Goal: Information Seeking & Learning: Find specific fact

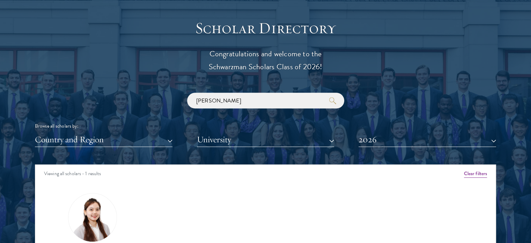
scroll to position [768, 0]
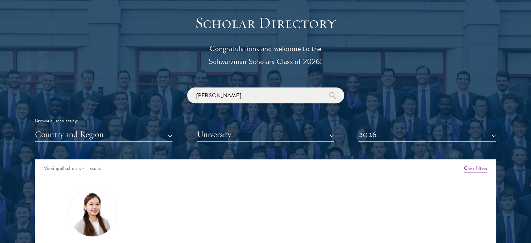
click at [288, 92] on input "[PERSON_NAME]" at bounding box center [265, 95] width 157 height 16
click button "submit" at bounding box center [0, 0] width 0 height 0
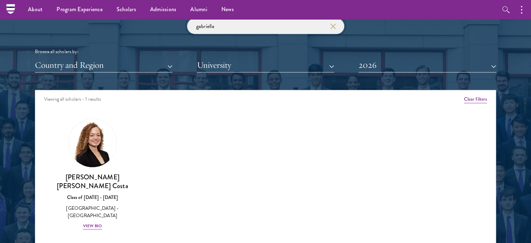
scroll to position [803, 0]
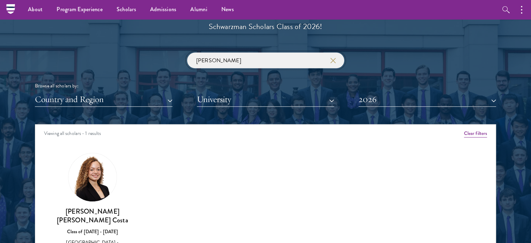
type input "[PERSON_NAME]"
click button "submit" at bounding box center [0, 0] width 0 height 0
click at [330, 61] on icon "button" at bounding box center [333, 61] width 6 height 6
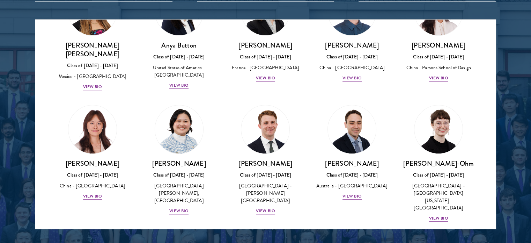
scroll to position [768, 0]
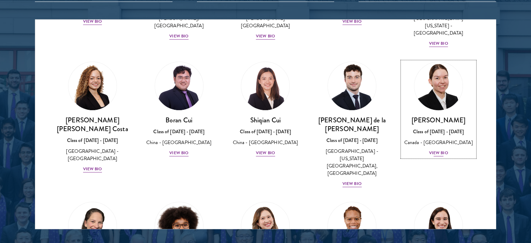
click at [436, 59] on img at bounding box center [438, 85] width 53 height 53
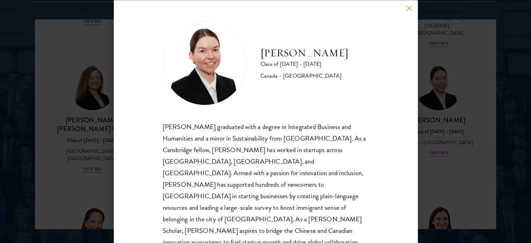
click at [408, 9] on button at bounding box center [409, 8] width 6 height 6
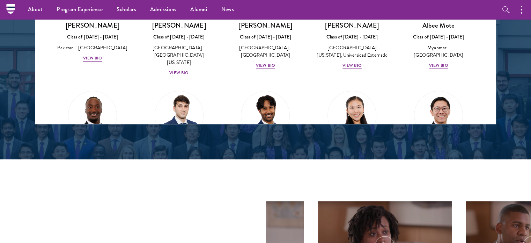
scroll to position [2362, 0]
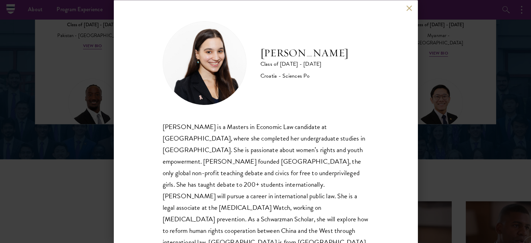
scroll to position [14, 0]
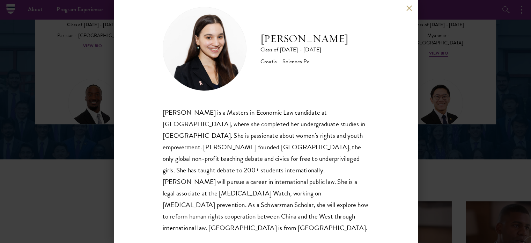
click at [175, 110] on div "[PERSON_NAME] is a Masters in Economic Law candidate at [GEOGRAPHIC_DATA], wher…" at bounding box center [266, 169] width 206 height 127
copy div "Gabrijela"
click at [87, 133] on div "[PERSON_NAME] Class of [DATE] - [DATE] Croatia - Sciences Po [PERSON_NAME] is a…" at bounding box center [265, 121] width 531 height 243
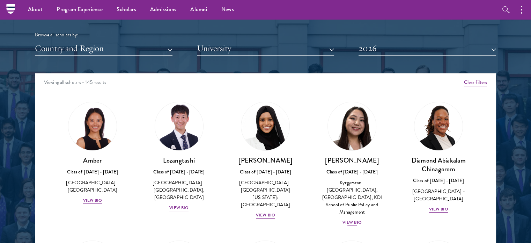
scroll to position [803, 0]
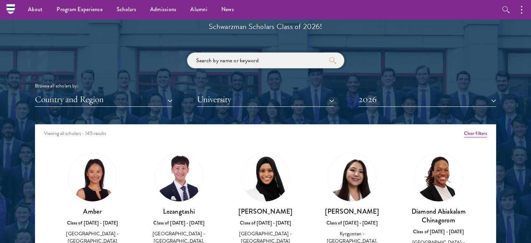
click at [325, 60] on input "search" at bounding box center [265, 60] width 157 height 16
paste input "Turkmenistan"
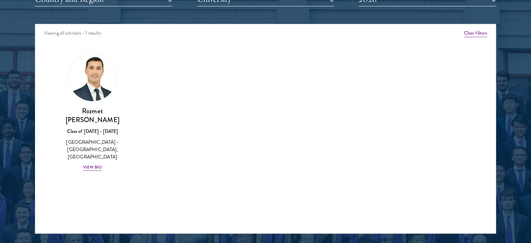
scroll to position [907, 0]
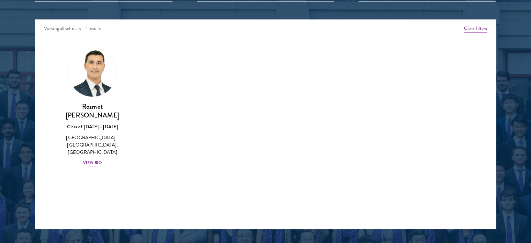
type input "Turkmenistan"
click at [103, 107] on h3 "Rozmet [PERSON_NAME]" at bounding box center [92, 110] width 73 height 17
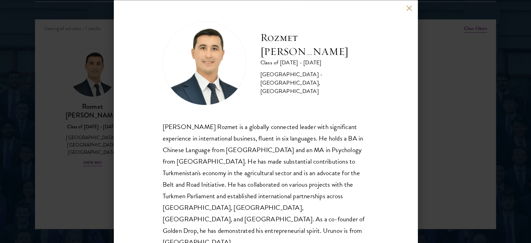
click at [195, 126] on div "[PERSON_NAME] Rozmet is a globally connected leader with significant experience…" at bounding box center [266, 183] width 206 height 127
copy div "Rozmet"
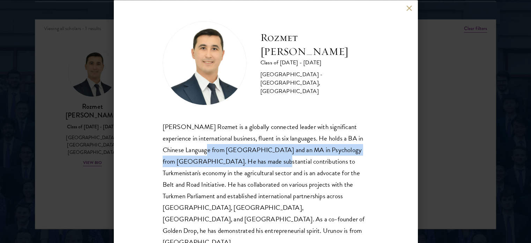
drag, startPoint x: 202, startPoint y: 149, endPoint x: 254, endPoint y: 158, distance: 52.8
click at [254, 158] on div "[PERSON_NAME] Rozmet is a globally connected leader with significant experience…" at bounding box center [266, 183] width 206 height 127
copy div "[GEOGRAPHIC_DATA] and an MA in Psychology from [GEOGRAPHIC_DATA]."
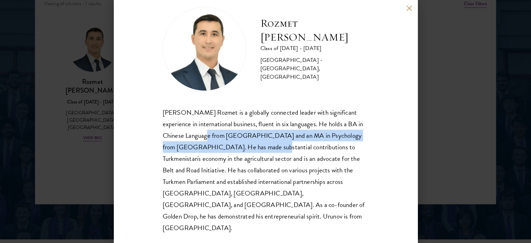
scroll to position [942, 0]
